Goal: Task Accomplishment & Management: Use online tool/utility

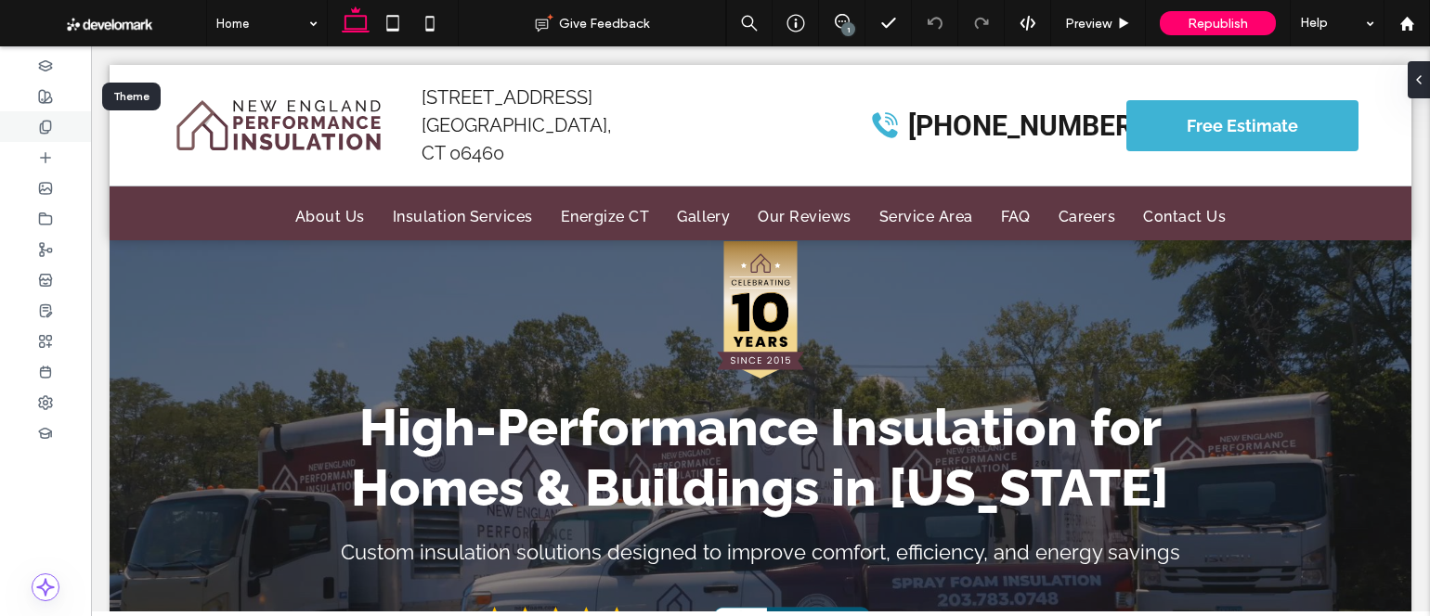
click at [47, 120] on icon at bounding box center [45, 127] width 15 height 15
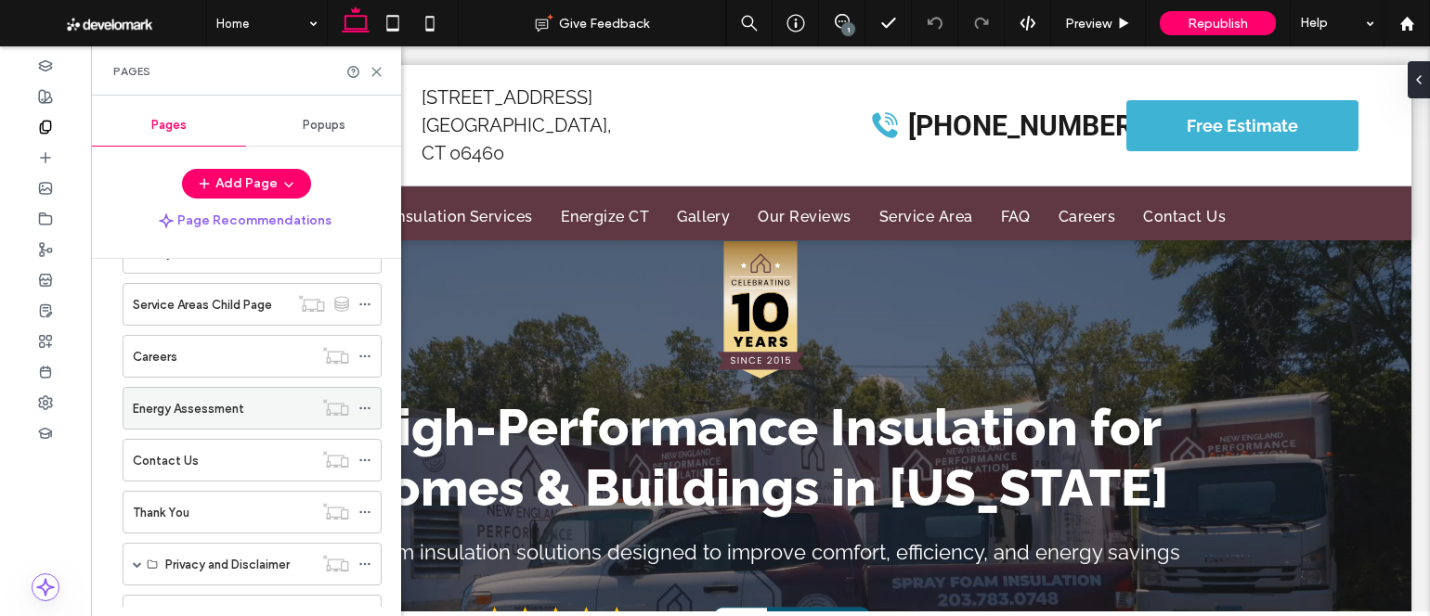
scroll to position [571, 0]
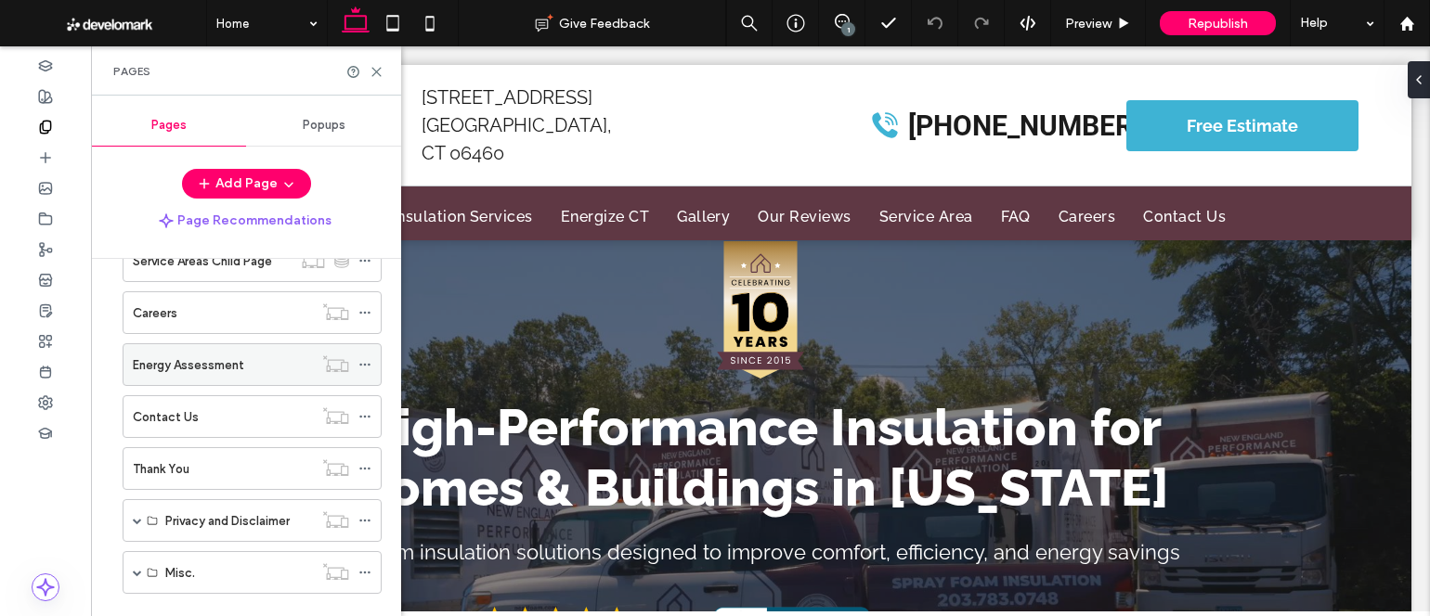
click at [214, 367] on label "Energy Assessment" at bounding box center [188, 365] width 111 height 32
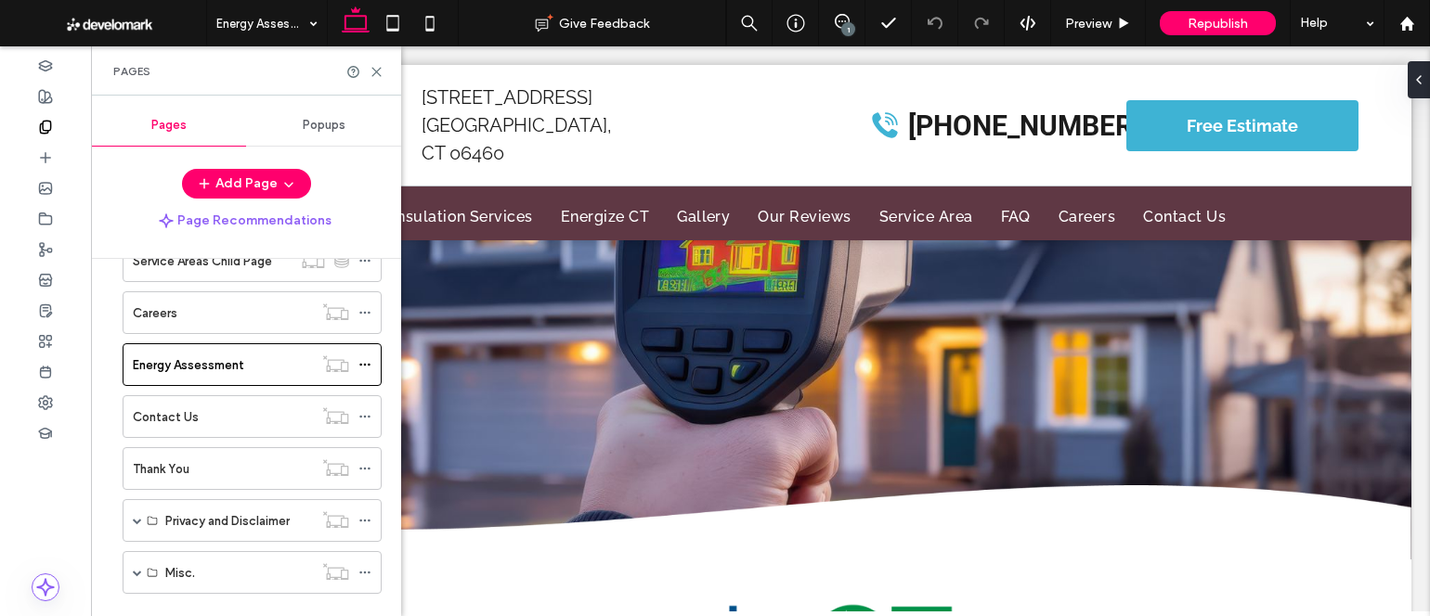
scroll to position [0, 0]
click at [378, 75] on icon at bounding box center [377, 72] width 14 height 14
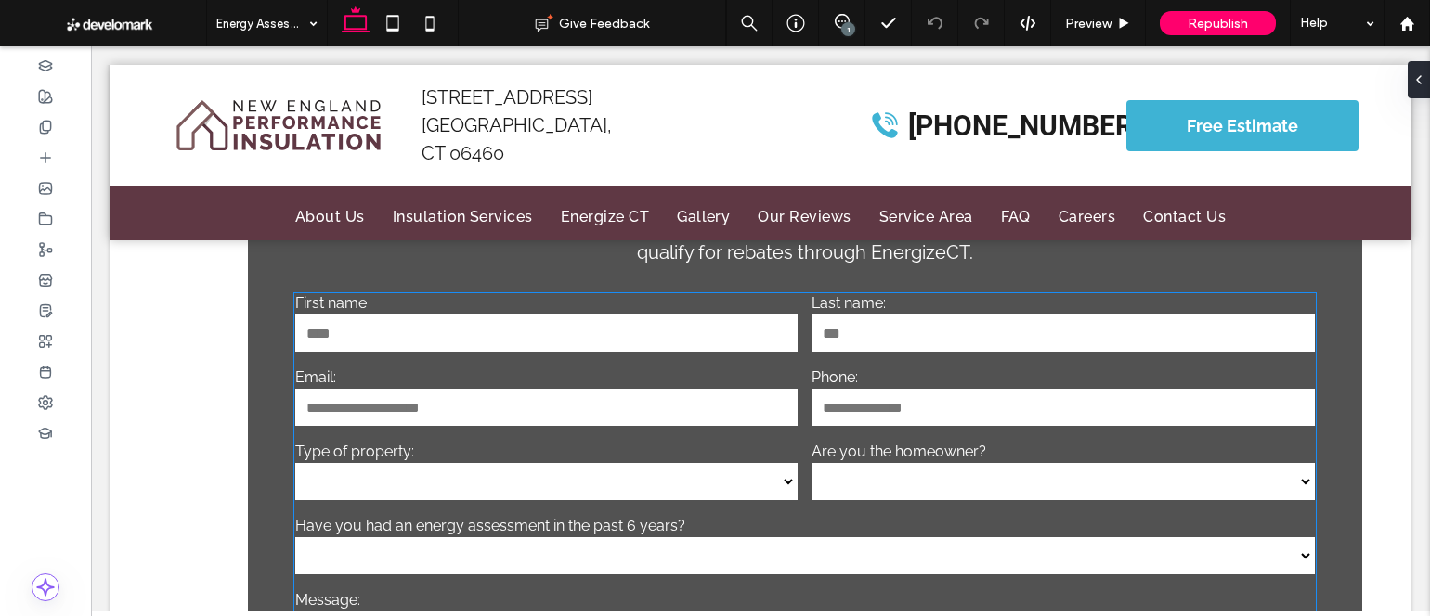
scroll to position [1408, 0]
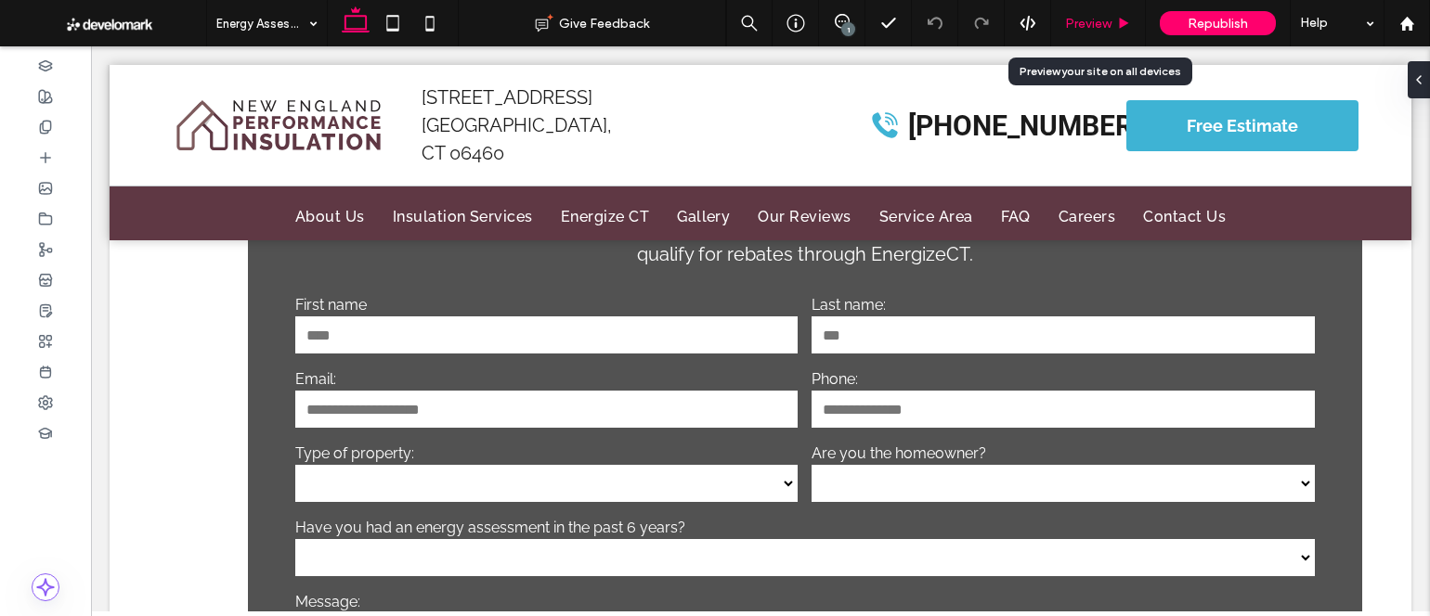
click at [1086, 17] on span "Preview" at bounding box center [1088, 24] width 46 height 16
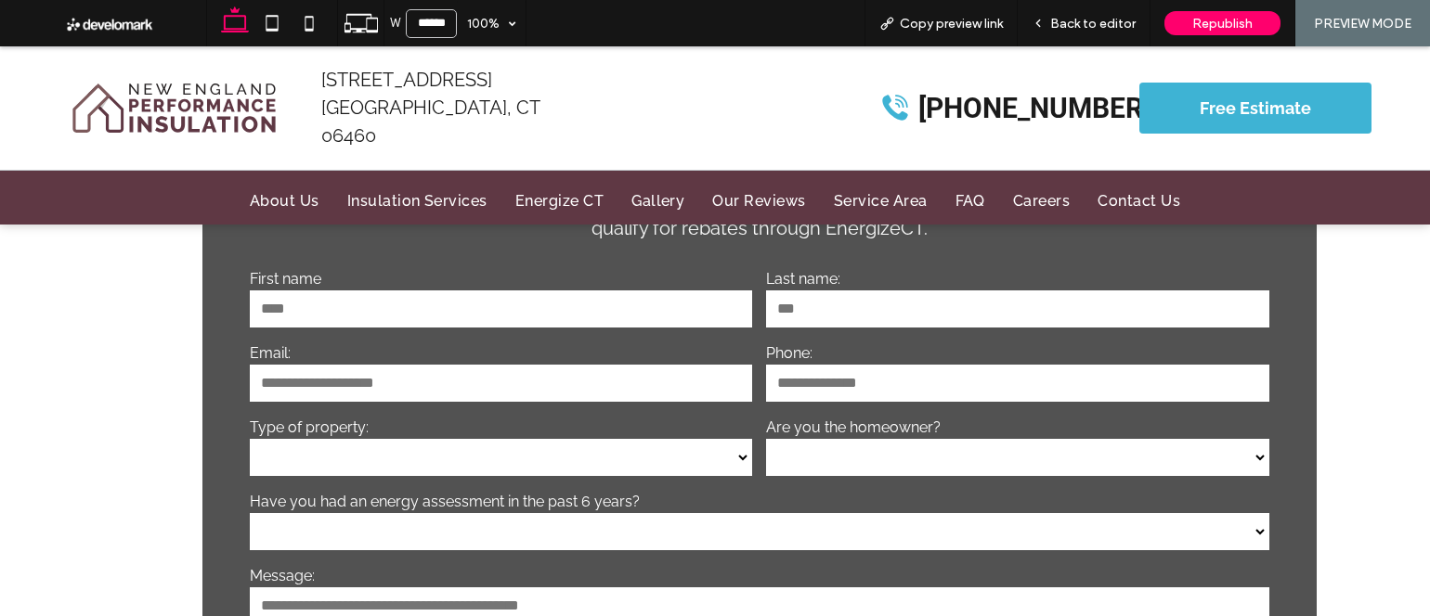
scroll to position [1367, 0]
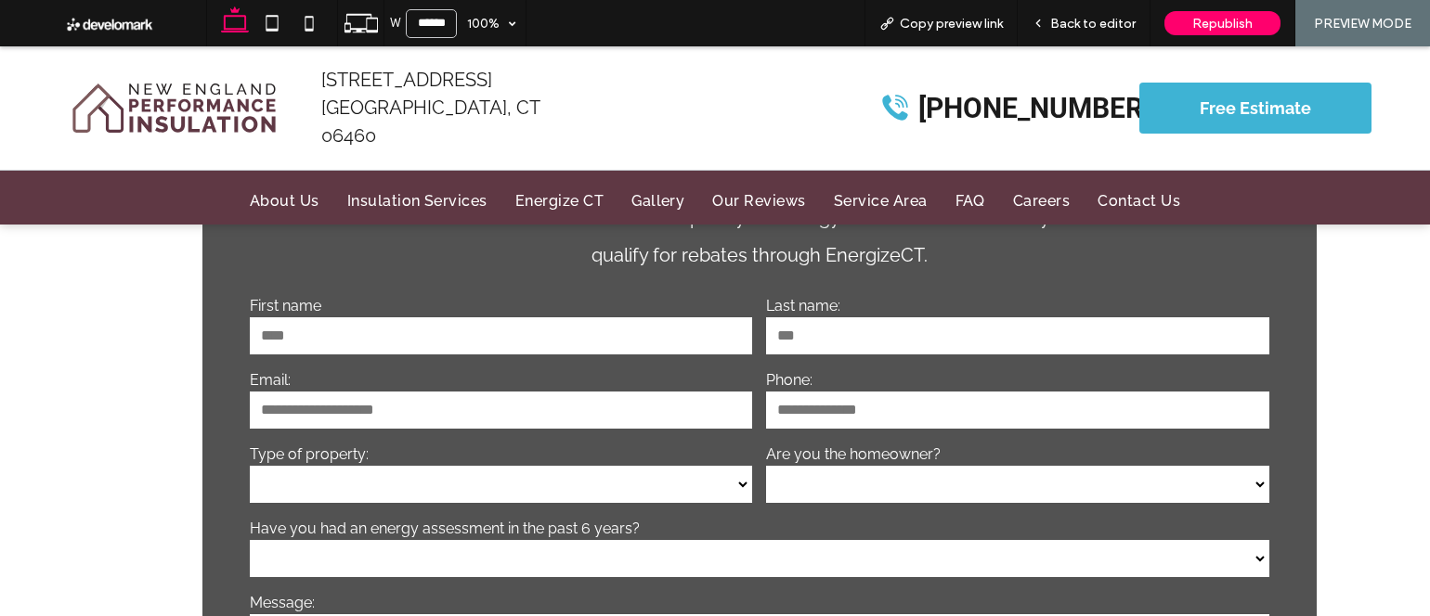
click at [539, 318] on input "text" at bounding box center [501, 336] width 502 height 37
drag, startPoint x: 1089, startPoint y: 34, endPoint x: 1078, endPoint y: 39, distance: 12.1
click at [1090, 34] on div "Back to editor" at bounding box center [1084, 23] width 133 height 46
click at [1093, 25] on span "Back to editor" at bounding box center [1092, 24] width 85 height 16
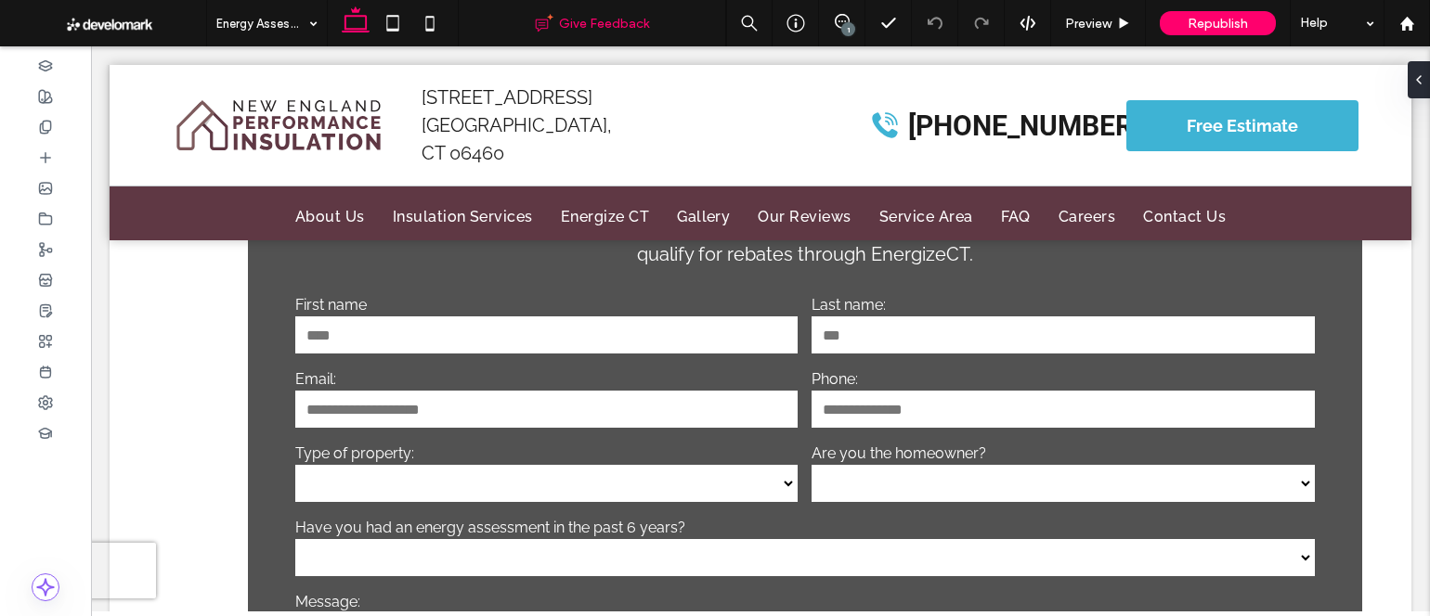
scroll to position [1291, 0]
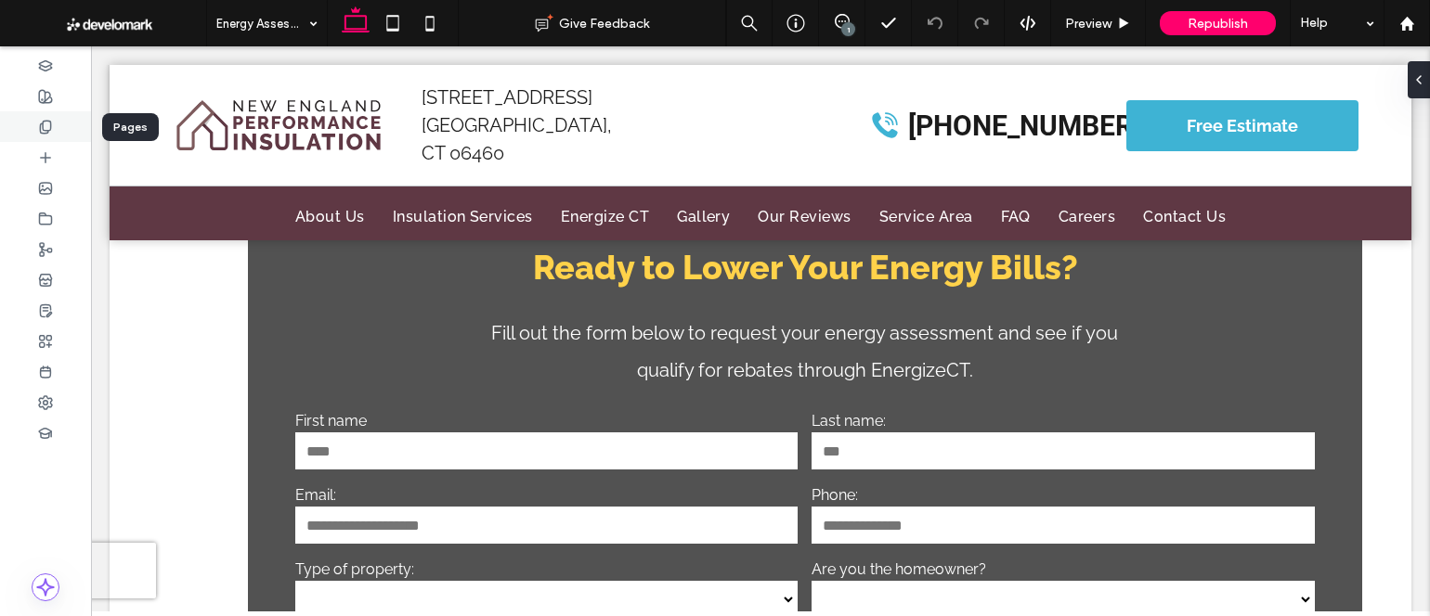
click at [51, 123] on icon at bounding box center [45, 127] width 15 height 15
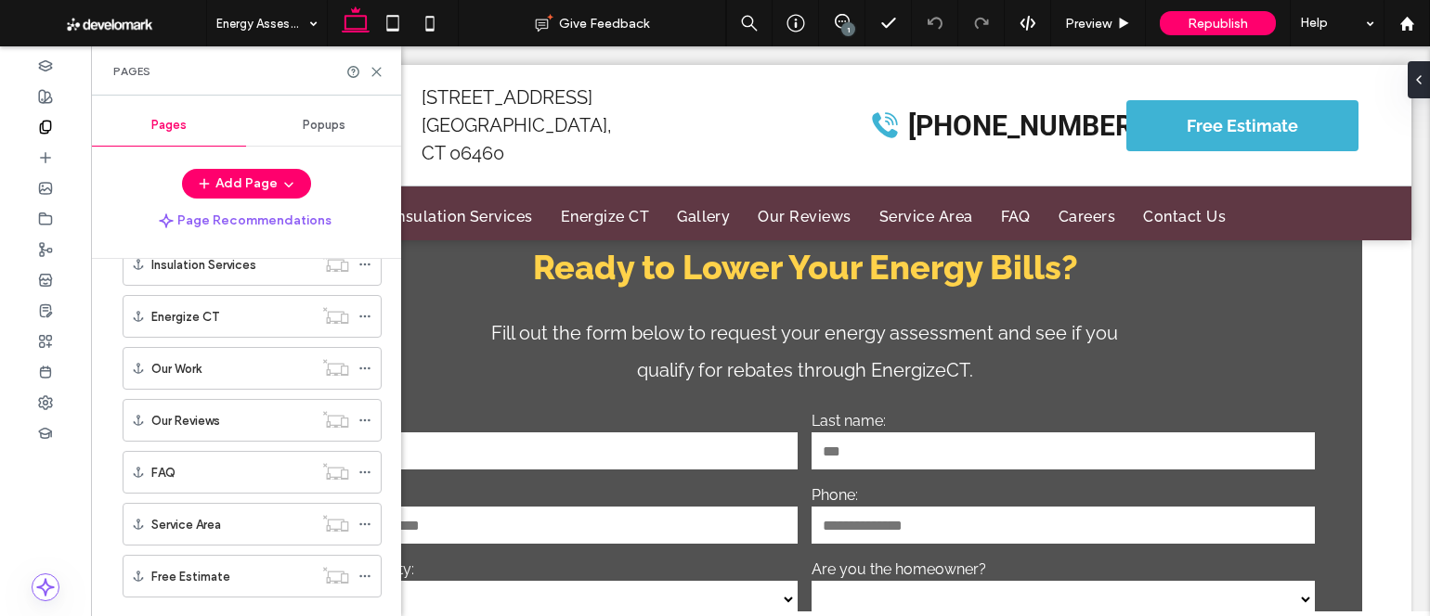
scroll to position [604, 0]
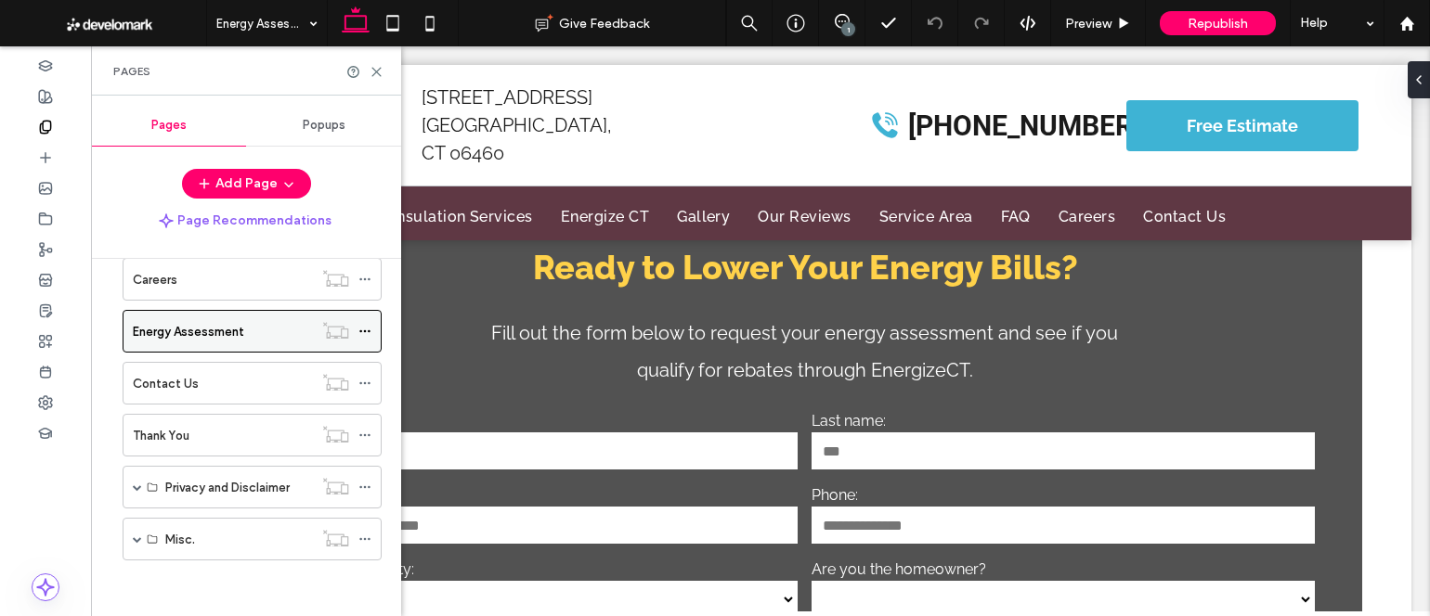
click at [367, 331] on icon at bounding box center [364, 331] width 13 height 13
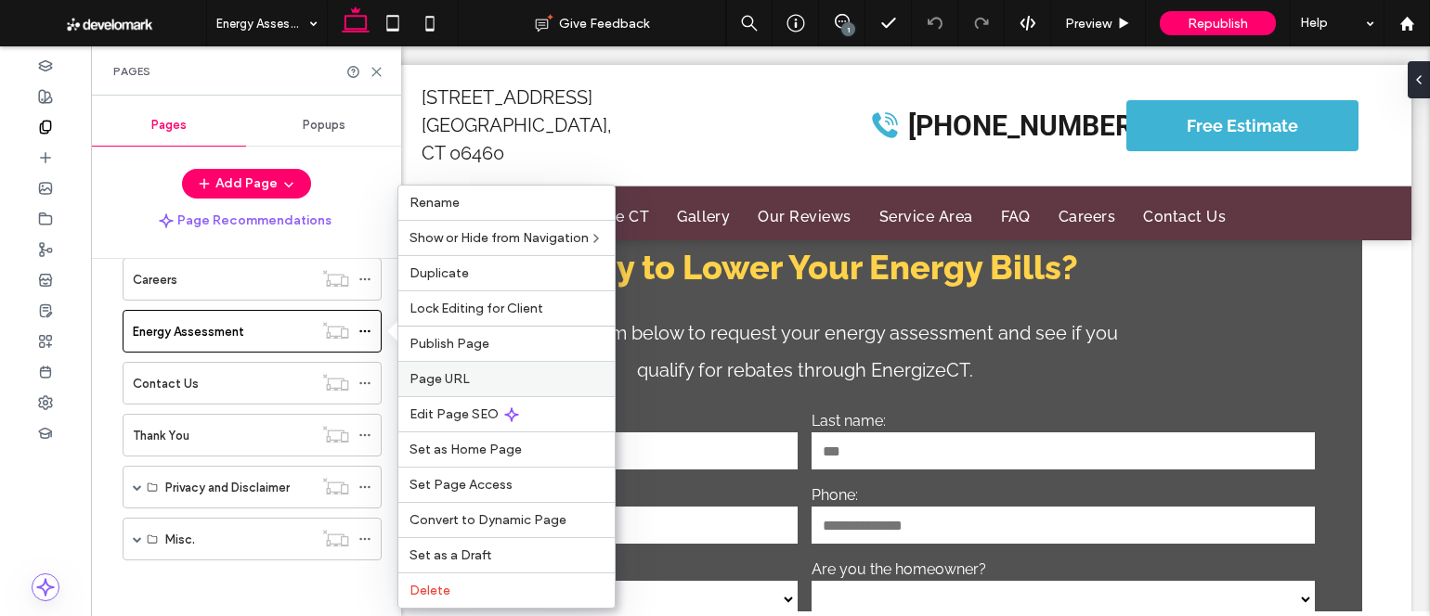
click at [520, 386] on label "Page URL" at bounding box center [506, 379] width 194 height 16
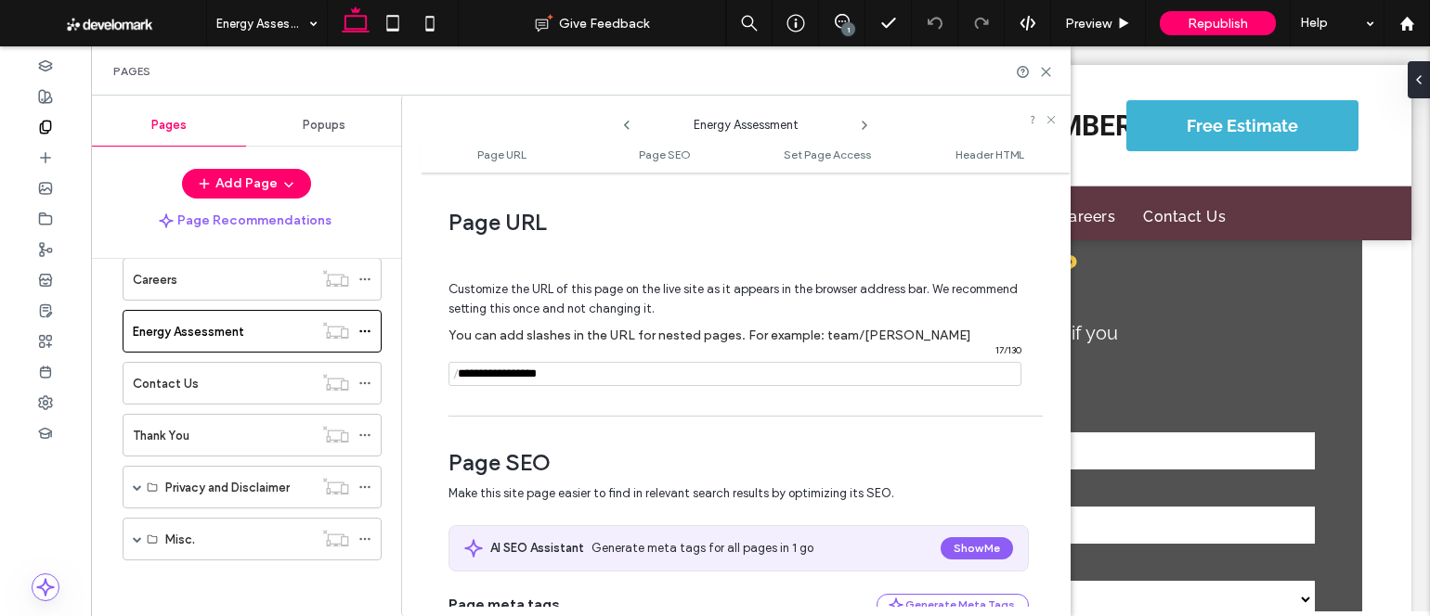
click at [582, 369] on input "notEmpty" at bounding box center [734, 374] width 573 height 24
click at [584, 368] on input "notEmpty" at bounding box center [734, 374] width 573 height 24
drag, startPoint x: 584, startPoint y: 368, endPoint x: 582, endPoint y: 357, distance: 10.4
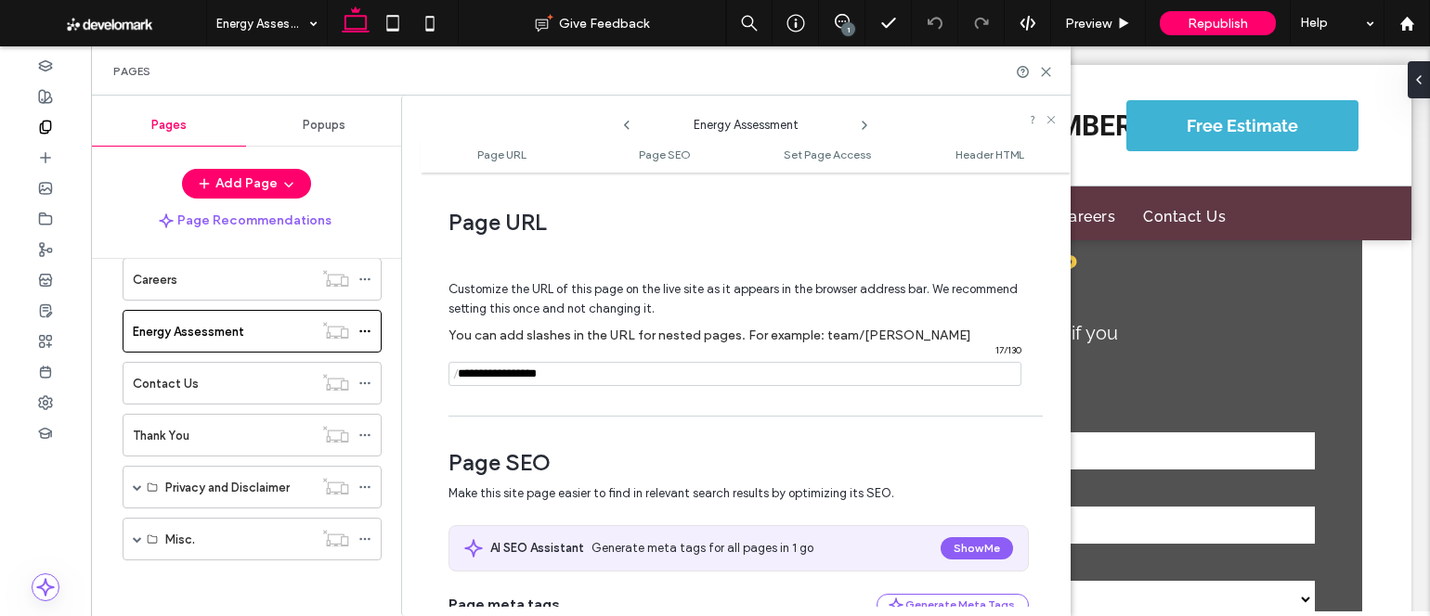
click at [583, 362] on input "notEmpty" at bounding box center [734, 374] width 573 height 24
